Goal: Information Seeking & Learning: Learn about a topic

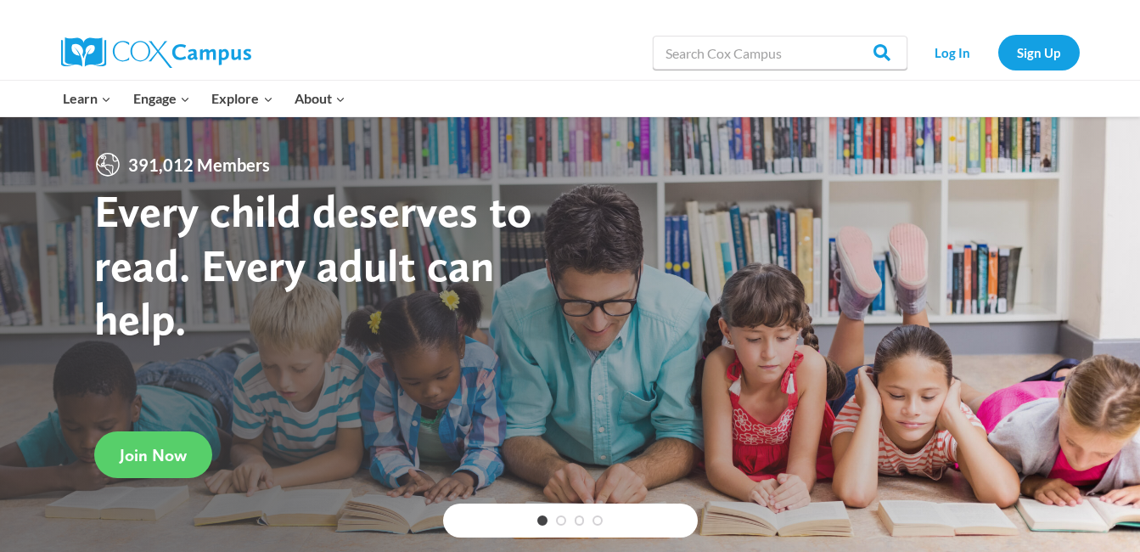
click at [957, 60] on link "Log In" at bounding box center [953, 52] width 74 height 35
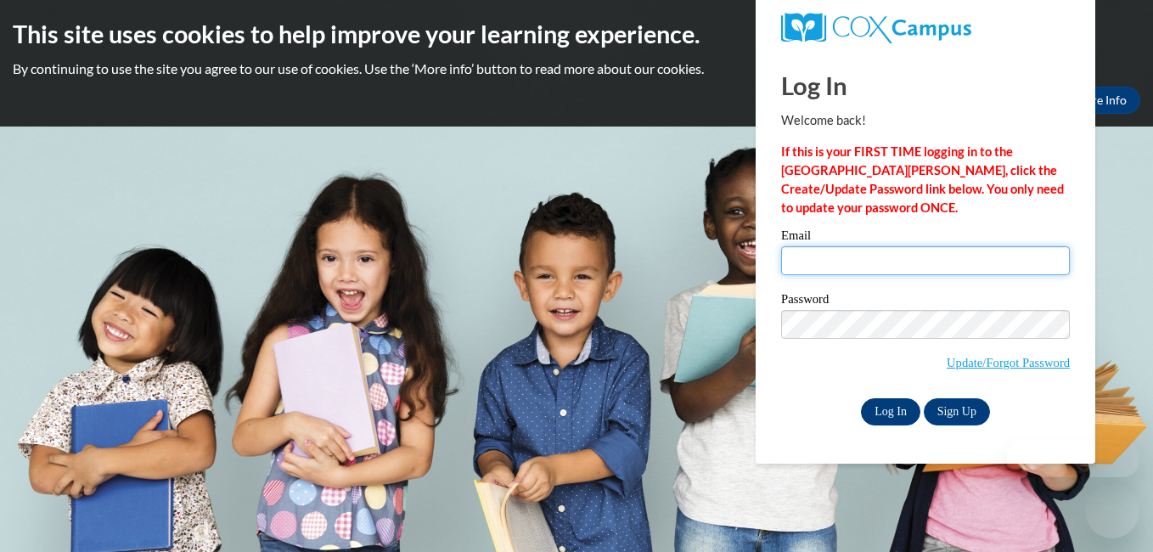
type input "mghill49@gmail.com"
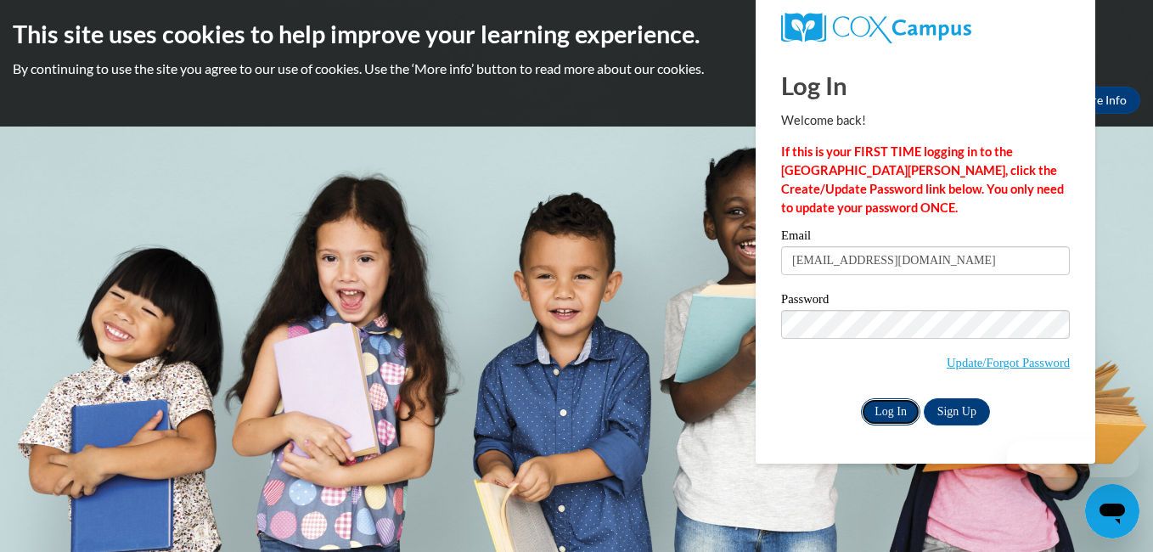
click at [900, 410] on input "Log In" at bounding box center [890, 411] width 59 height 27
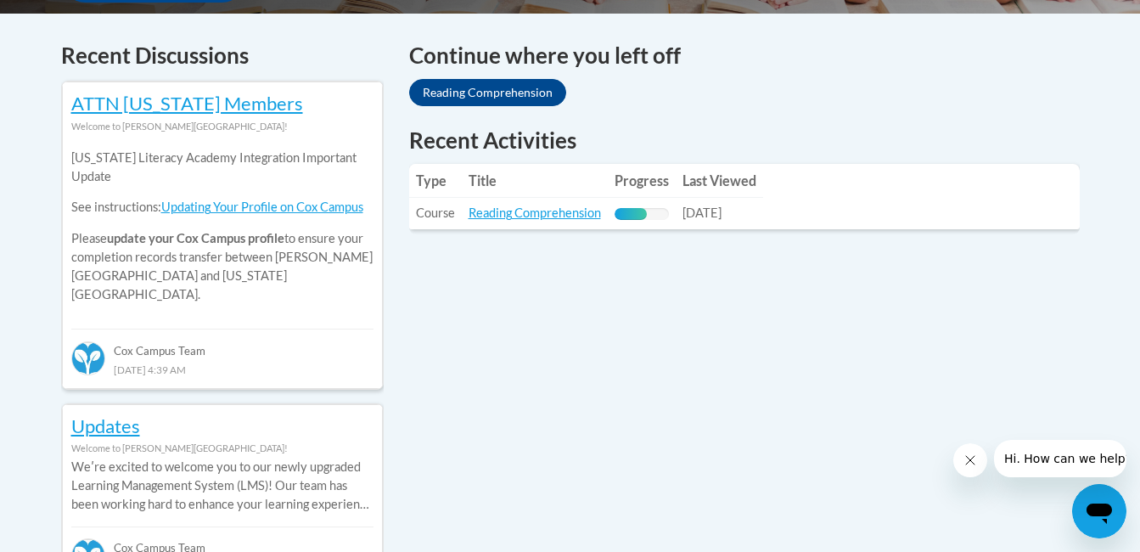
scroll to position [715, 0]
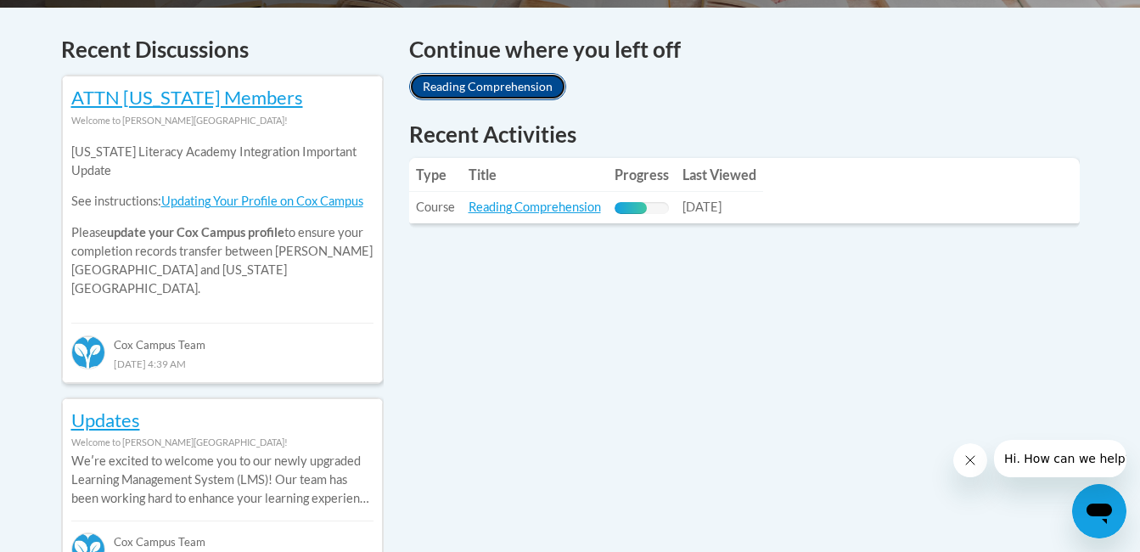
click at [538, 93] on link "Reading Comprehension" at bounding box center [487, 86] width 157 height 27
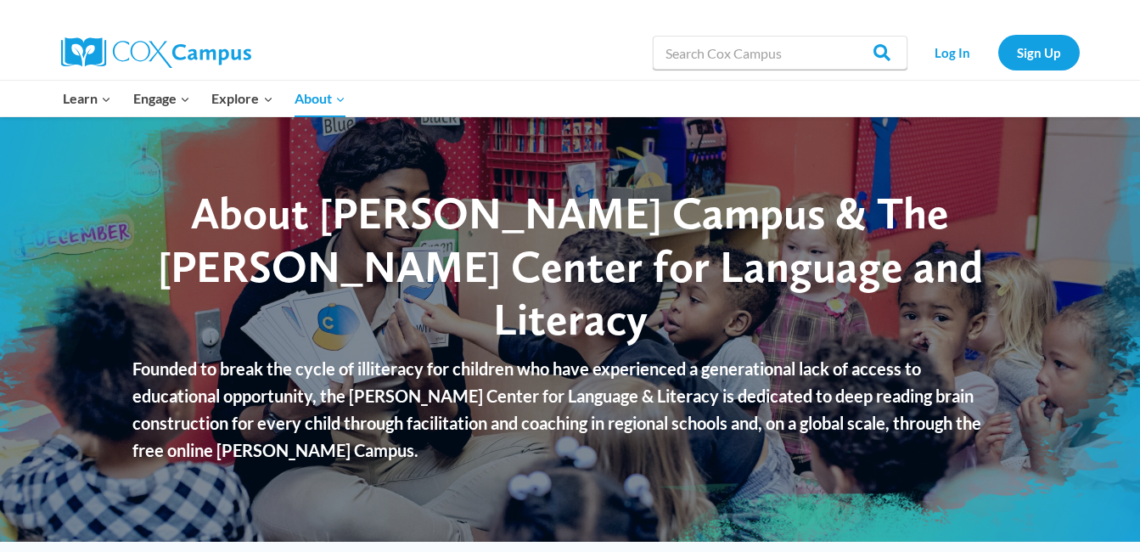
click at [24, 48] on div "Search in https://coxcampus.org/ Search Search Log In Sign Up" at bounding box center [570, 52] width 1140 height 55
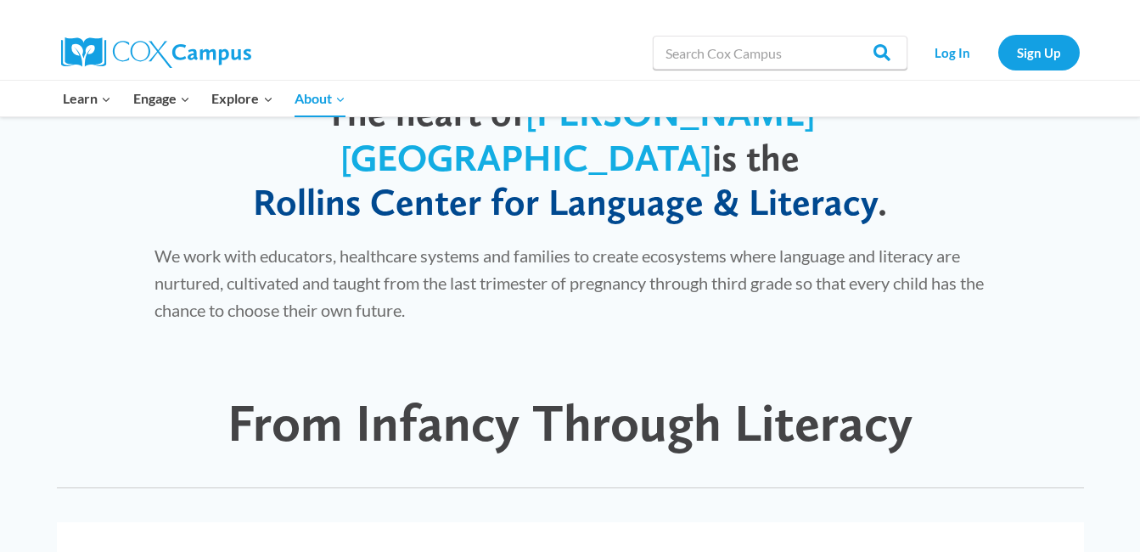
scroll to position [1026, 0]
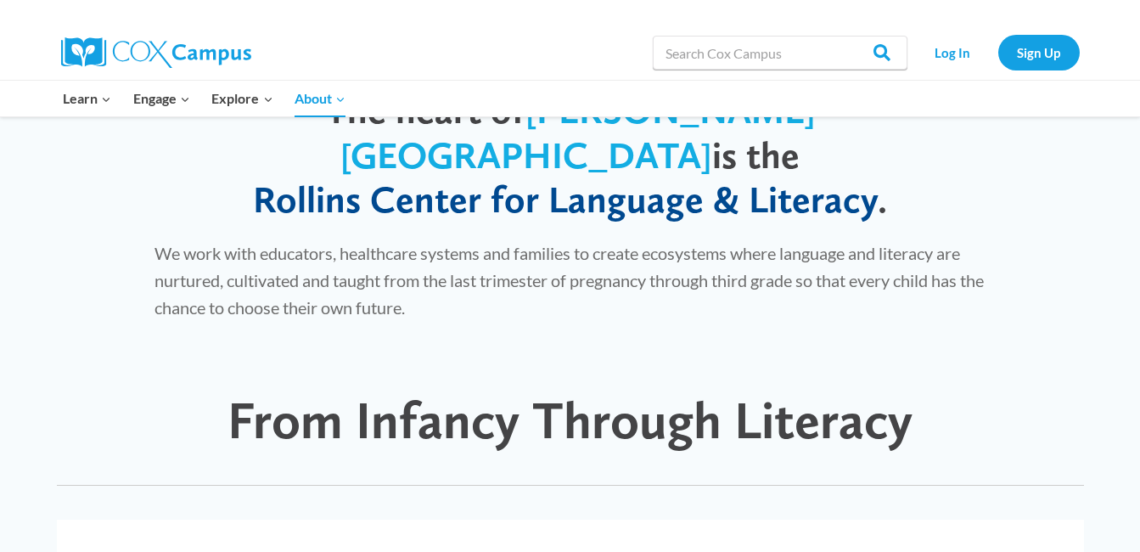
click at [795, 57] on input "Search in https://coxcampus.org/" at bounding box center [780, 53] width 255 height 34
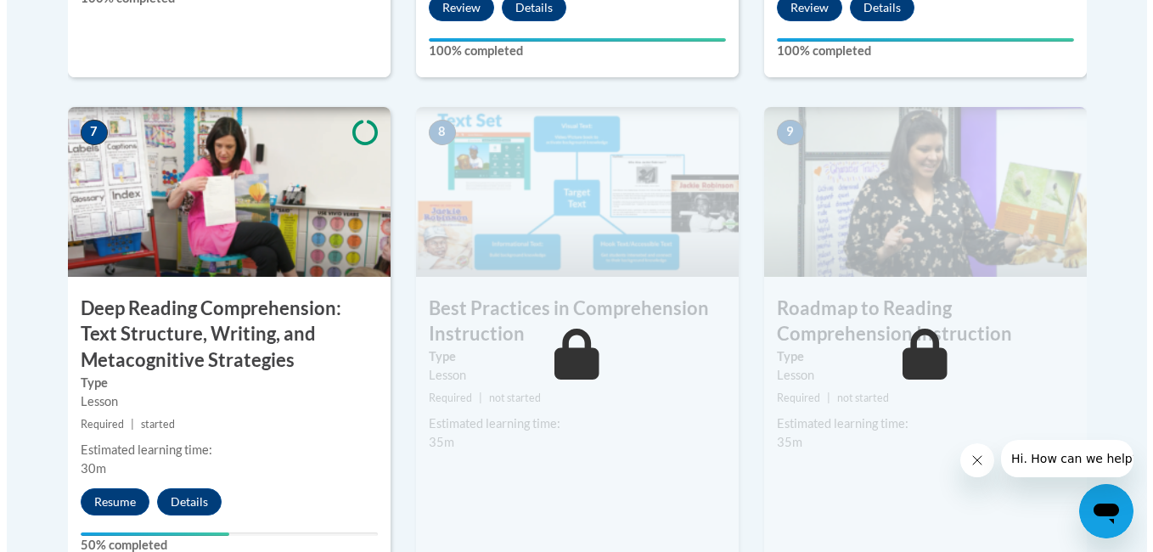
scroll to position [1427, 0]
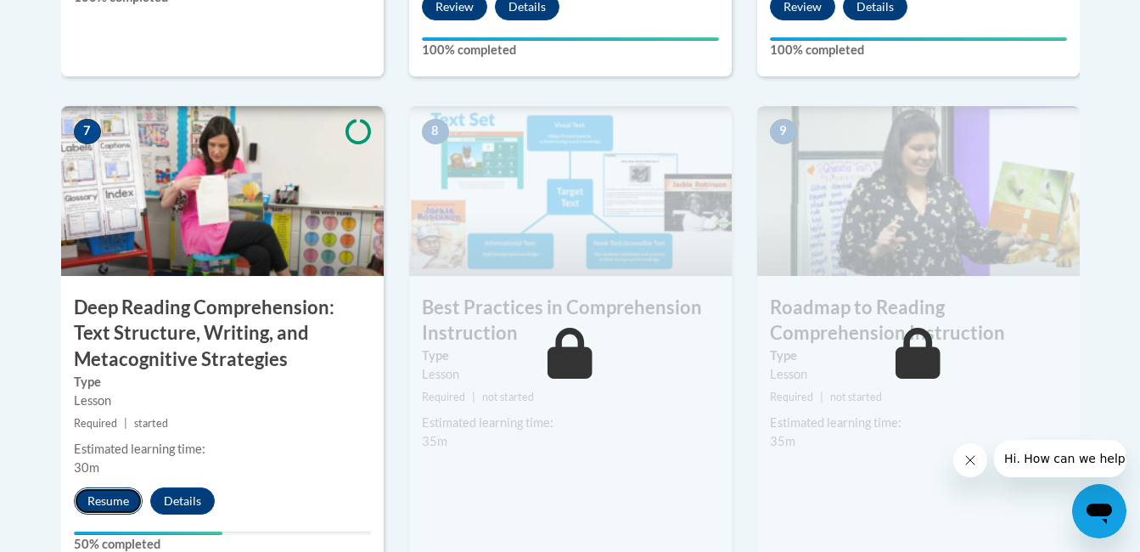
click at [102, 499] on button "Resume" at bounding box center [108, 500] width 69 height 27
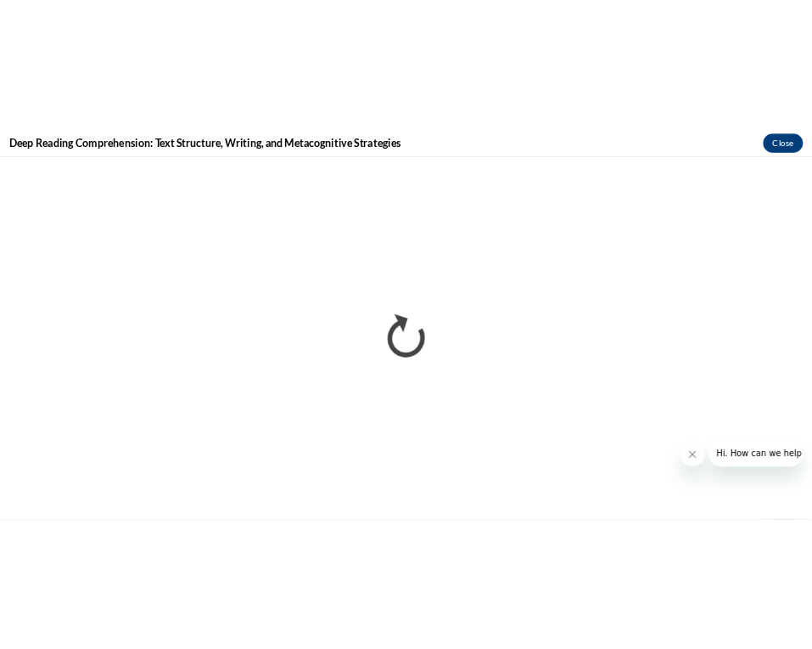
scroll to position [0, 0]
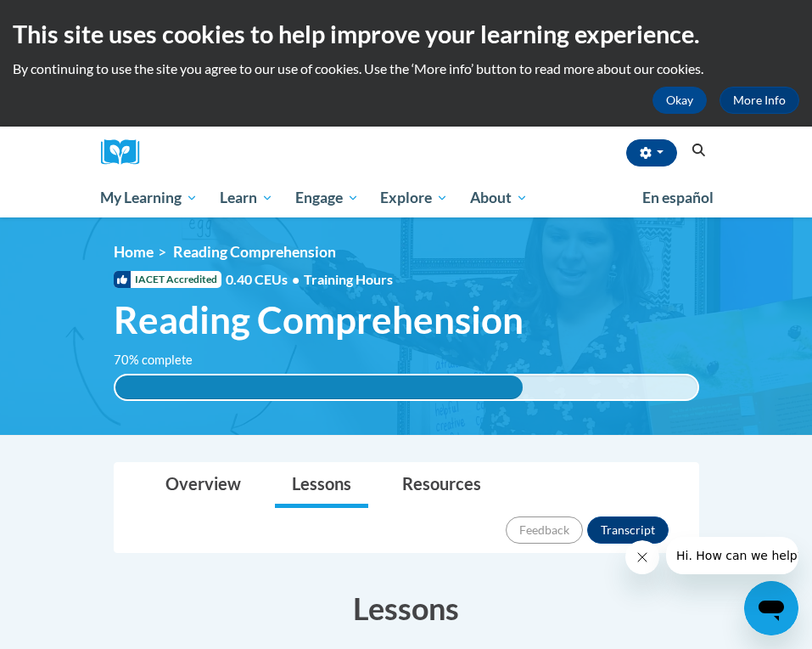
click at [398, 390] on div "70% complete" at bounding box center [318, 387] width 407 height 24
click at [677, 96] on button "Okay" at bounding box center [680, 100] width 54 height 27
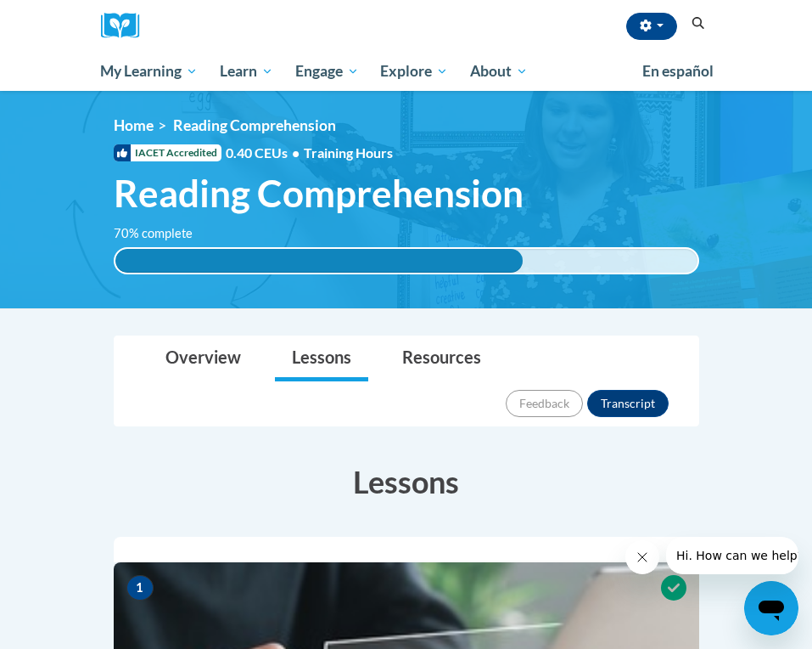
drag, startPoint x: 779, startPoint y: 0, endPoint x: 779, endPoint y: 44, distance: 44.1
click at [779, 44] on div "Mary Hill (America/Indianapolis UTC-04:00) My Profile Inbox My Transcripts Log …" at bounding box center [406, 45] width 812 height 91
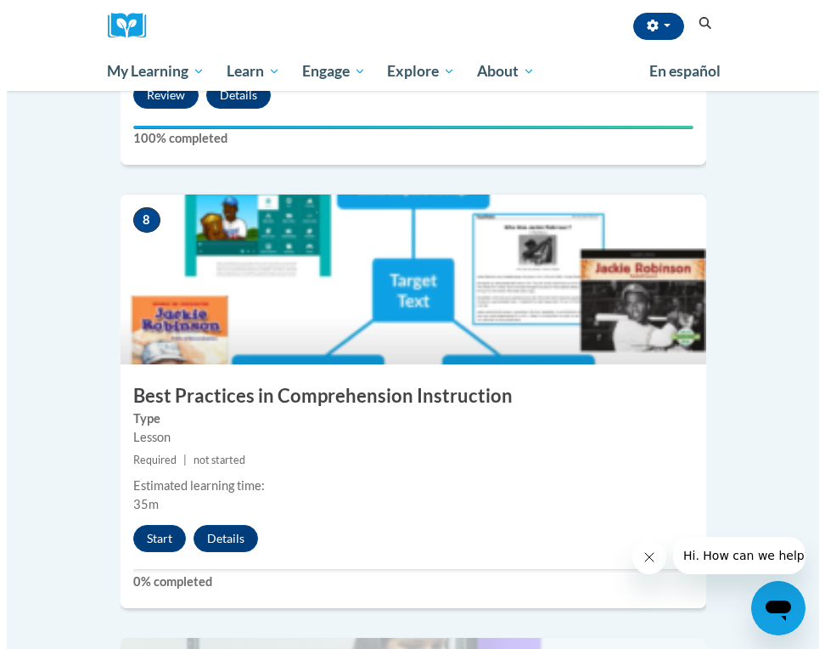
scroll to position [3509, 0]
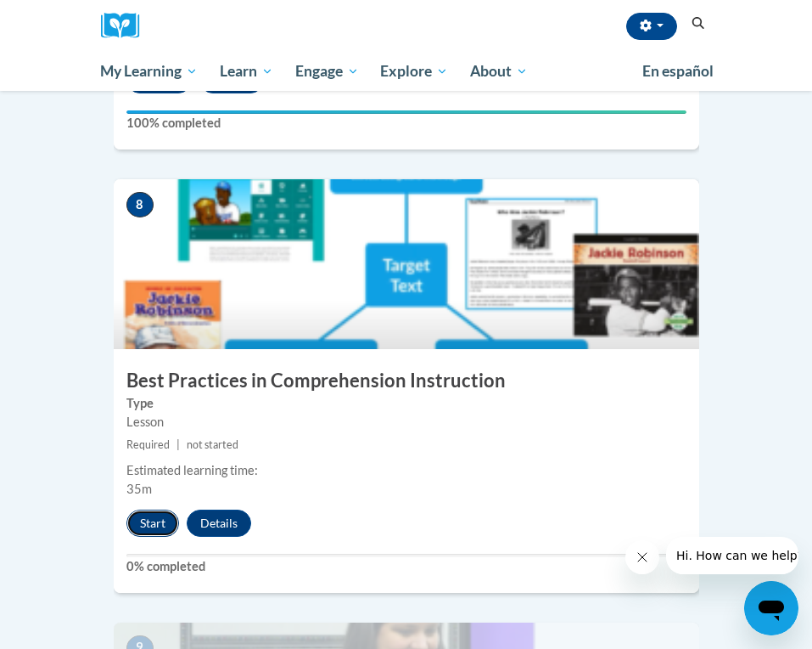
click at [151, 509] on button "Start" at bounding box center [152, 522] width 53 height 27
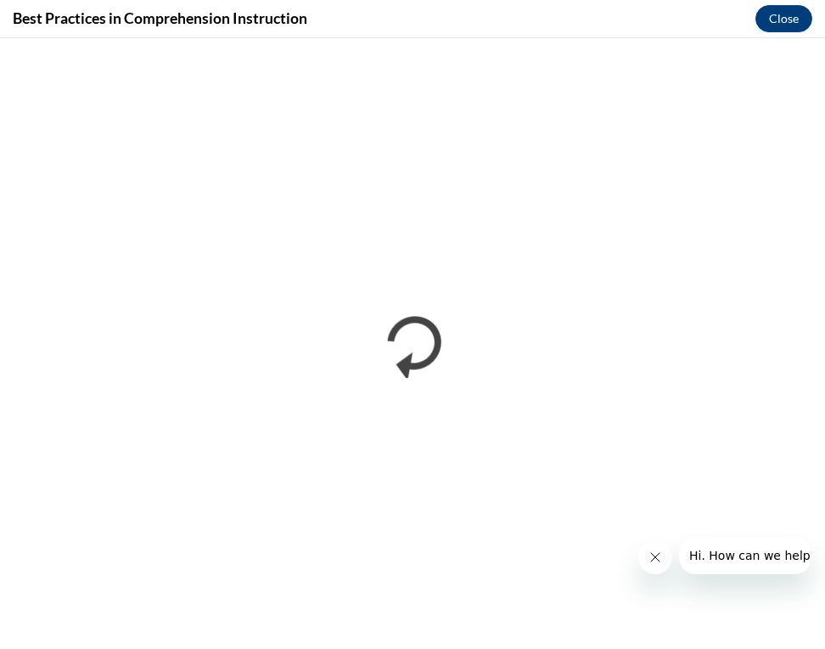
scroll to position [0, 0]
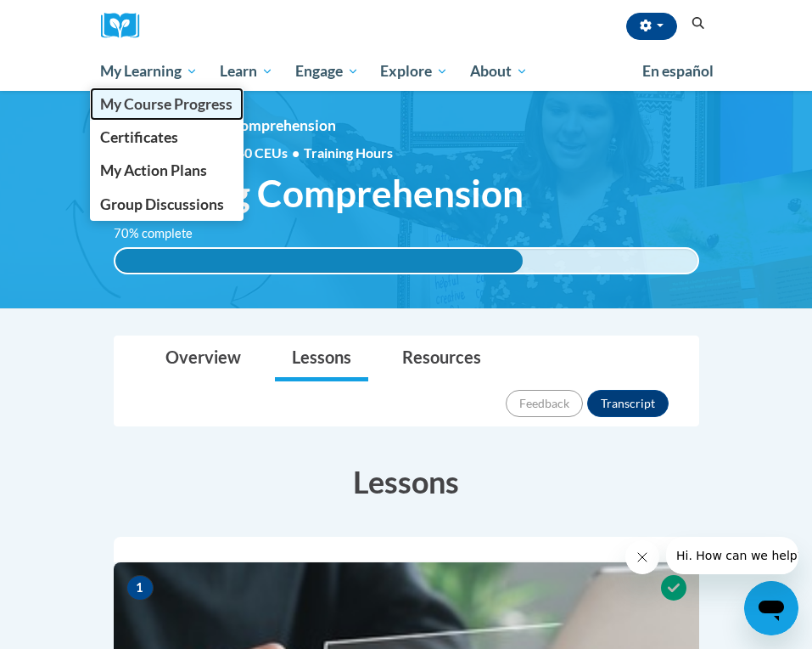
click at [140, 102] on span "My Course Progress" at bounding box center [166, 104] width 132 height 18
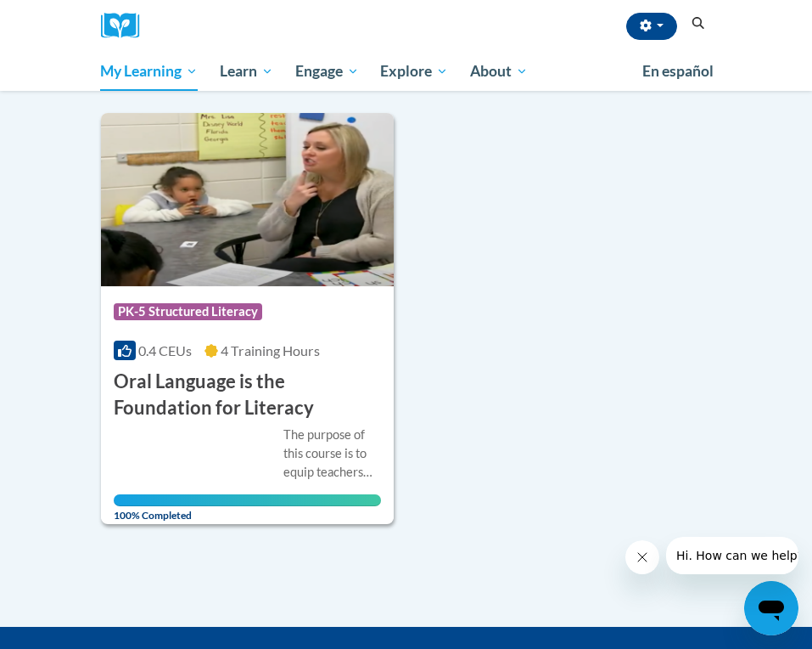
scroll to position [1428, 0]
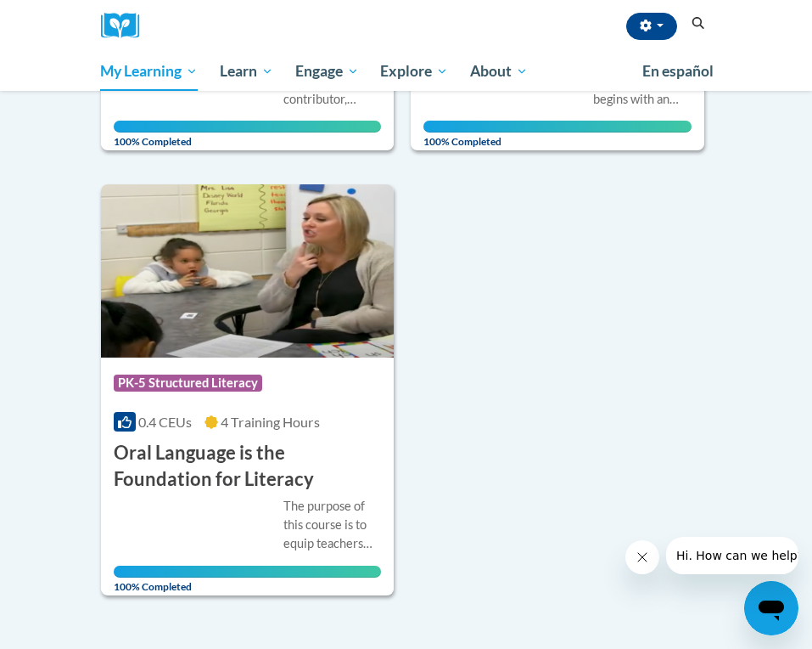
drag, startPoint x: 727, startPoint y: 366, endPoint x: 812, endPoint y: 357, distance: 86.2
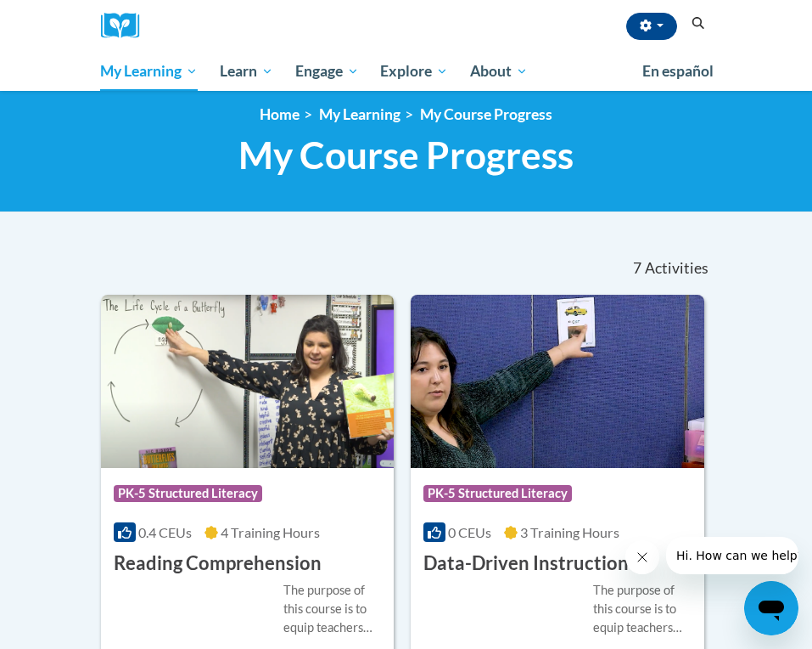
scroll to position [0, 0]
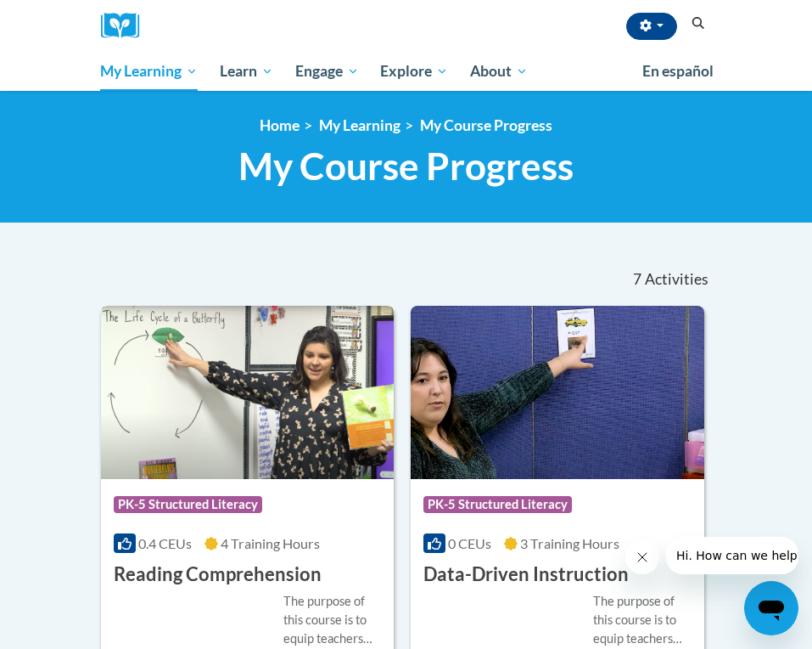
click at [242, 596] on div "The purpose of this course is to equip teachers with the necessary knowledge an…" at bounding box center [248, 632] width 268 height 81
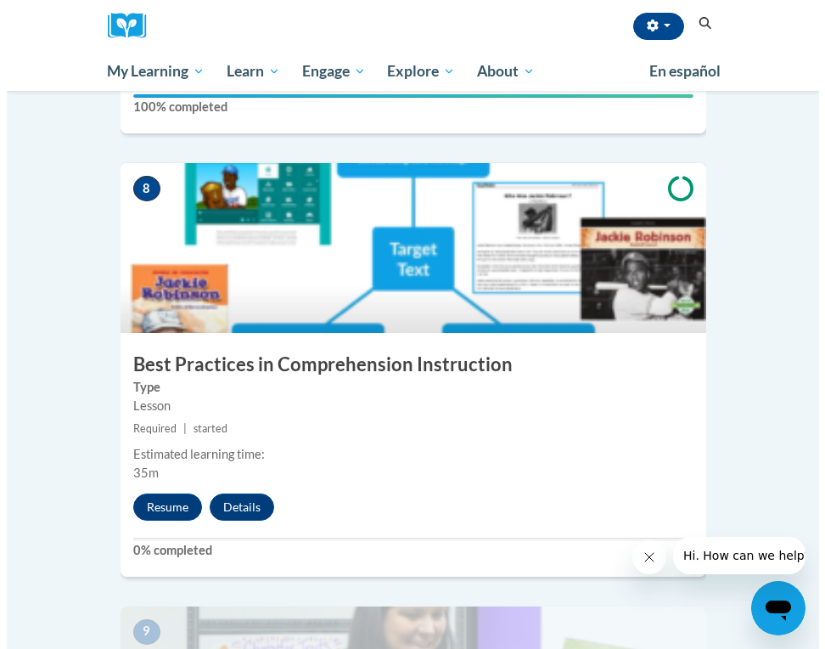
scroll to position [3542, 0]
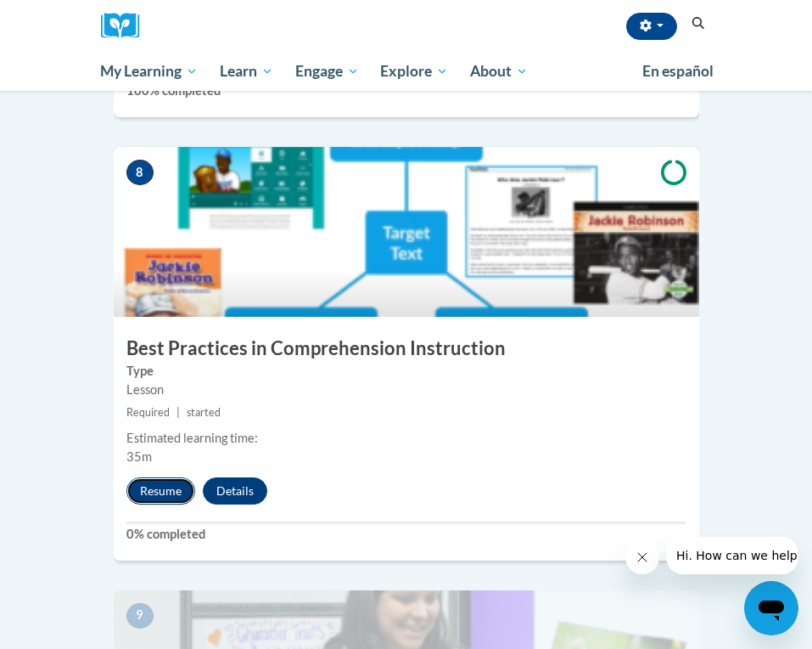
click at [159, 477] on button "Resume" at bounding box center [160, 490] width 69 height 27
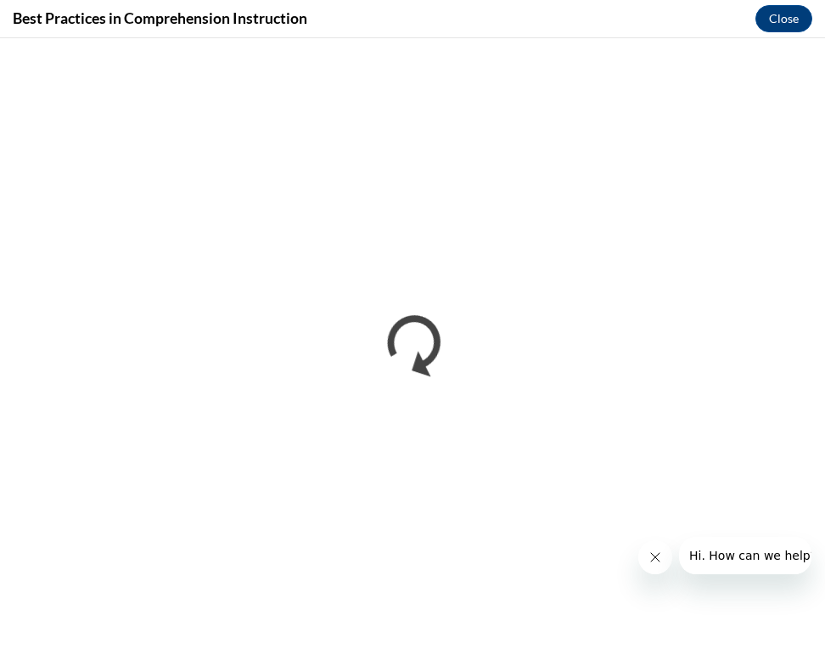
scroll to position [0, 0]
click at [40, 38] on iframe "</div></body> </html>" at bounding box center [412, 343] width 825 height 610
click at [123, 14] on h4 "Best Practices in Comprehension Instruction" at bounding box center [160, 18] width 295 height 21
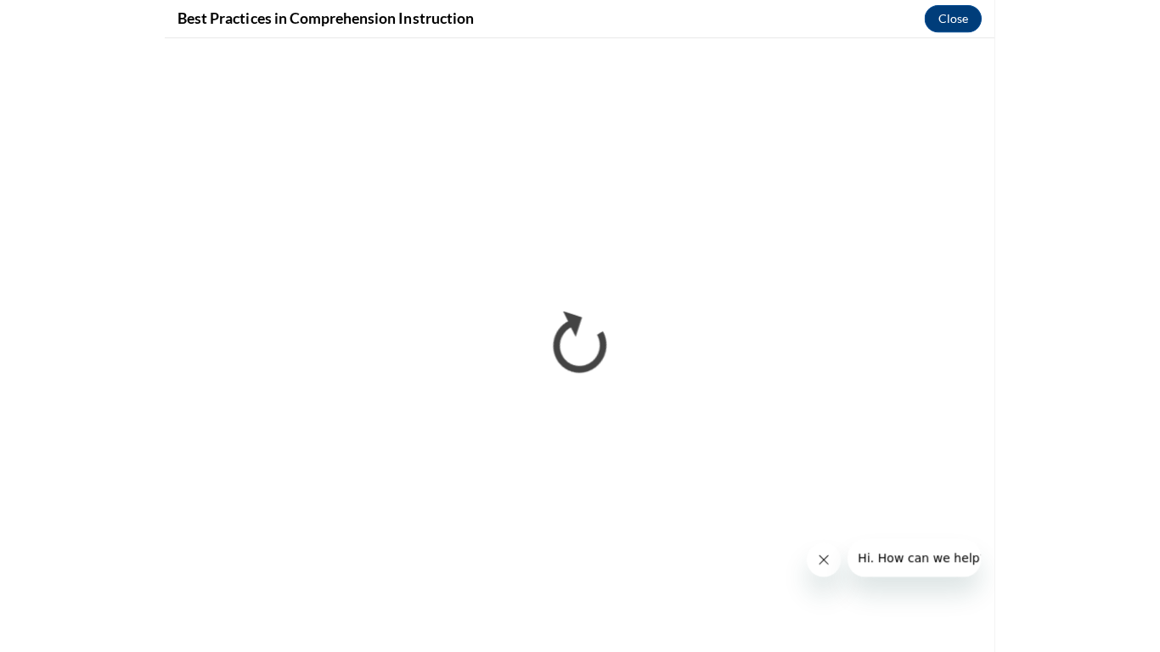
scroll to position [2045, 0]
